Goal: Find contact information: Find contact information

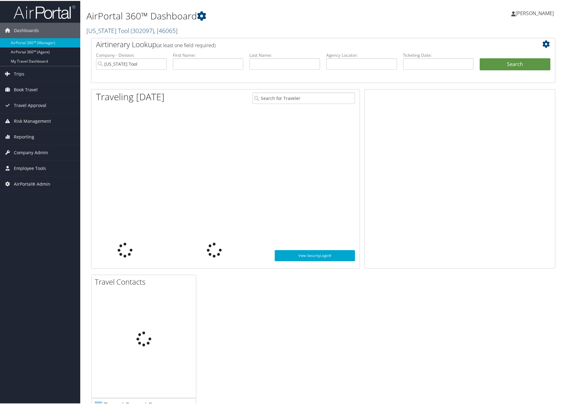
click at [109, 27] on link "Oregon Tool ( 302097 ) , [ 46065 ]" at bounding box center [131, 30] width 91 height 8
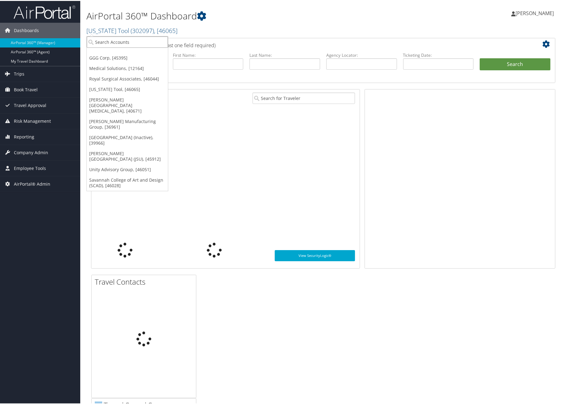
click at [111, 42] on input "search" at bounding box center [127, 40] width 81 height 11
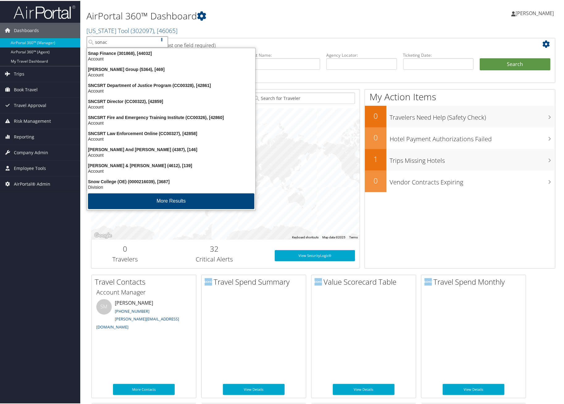
type input "sonaca"
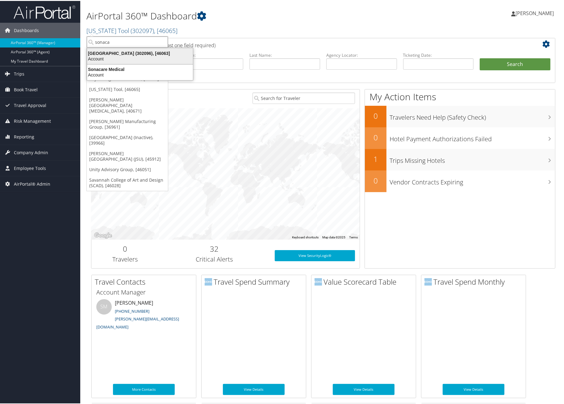
click at [116, 57] on div "Account" at bounding box center [139, 58] width 113 height 6
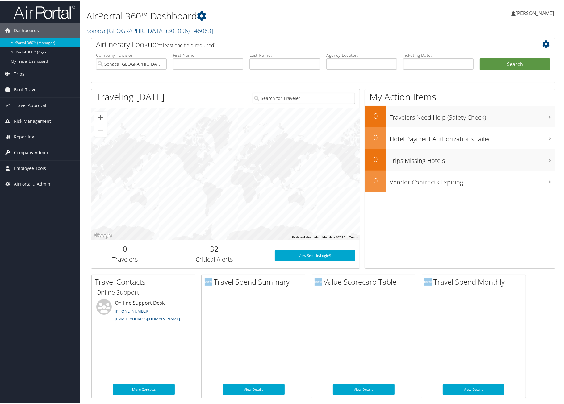
click at [31, 151] on span "Company Admin" at bounding box center [31, 151] width 34 height 15
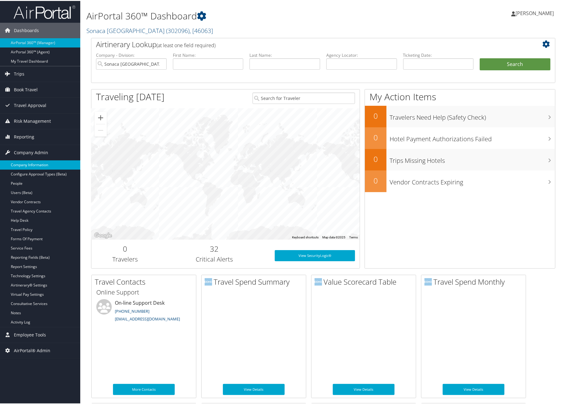
click at [29, 168] on link "Company Information" at bounding box center [40, 163] width 80 height 9
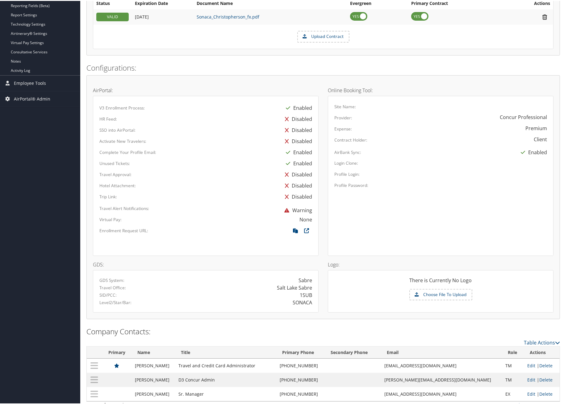
scroll to position [231, 0]
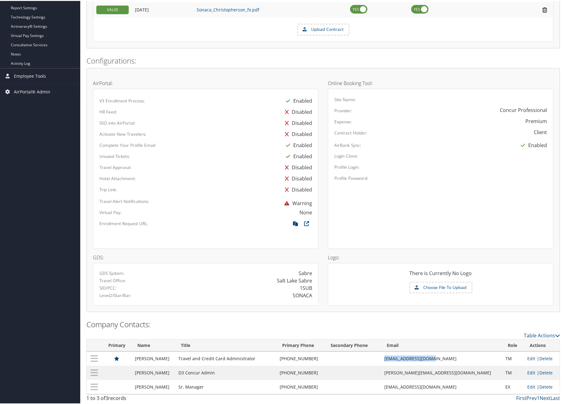
drag, startPoint x: 463, startPoint y: 355, endPoint x: 399, endPoint y: 357, distance: 64.8
click at [399, 357] on tr "Kim Kruse Travel and Credit Card Administrator (636) 688-2033 kkruse@sonaca-na.…" at bounding box center [323, 358] width 473 height 14
copy tr "kkruse@sonaca-na.com"
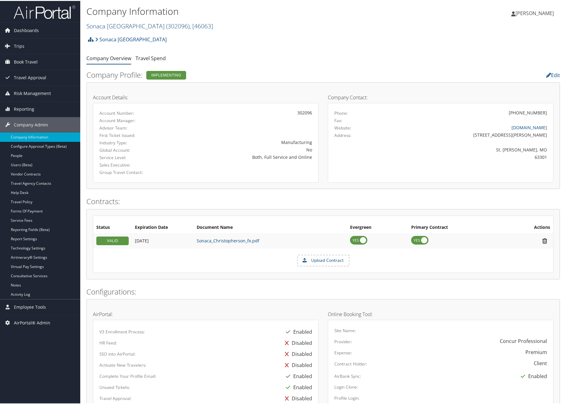
click at [104, 28] on link "Sonaca North America ( 302096 ) , [ 46063 ]" at bounding box center [149, 25] width 126 height 8
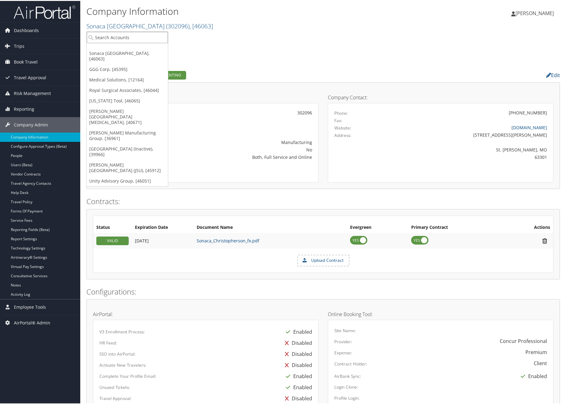
click at [106, 34] on input "search" at bounding box center [127, 36] width 81 height 11
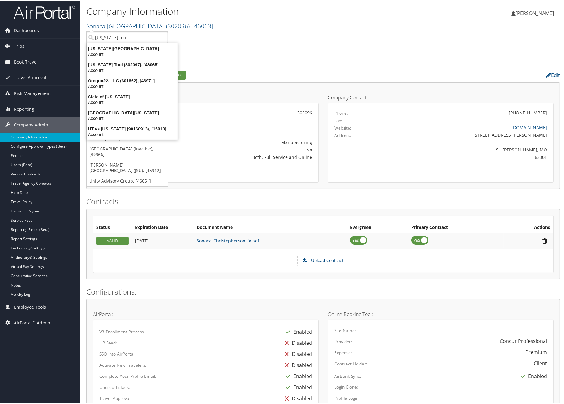
type input "oregon tool"
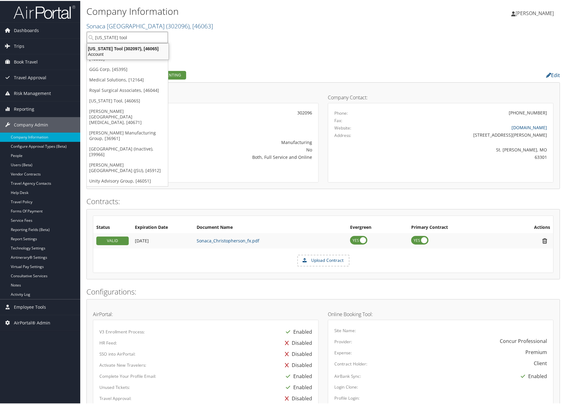
click at [108, 54] on div "Account" at bounding box center [127, 54] width 89 height 6
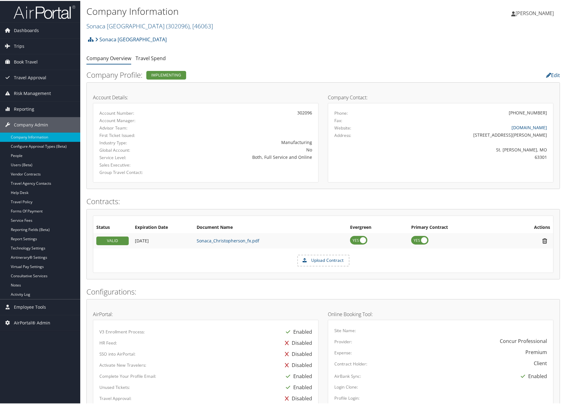
click at [361, 54] on ul "Company Overview Travel Spend" at bounding box center [322, 57] width 473 height 11
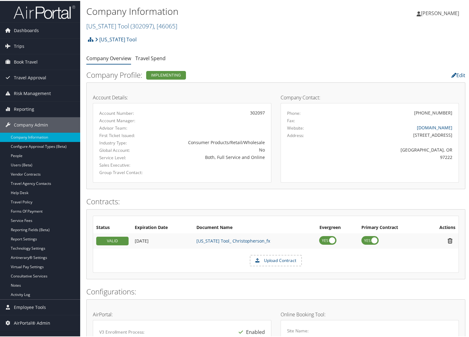
drag, startPoint x: 0, startPoint y: 0, endPoint x: 257, endPoint y: 57, distance: 263.3
click at [257, 56] on ul "Company Overview Travel Spend" at bounding box center [275, 57] width 379 height 11
